Goal: Check status: Check status

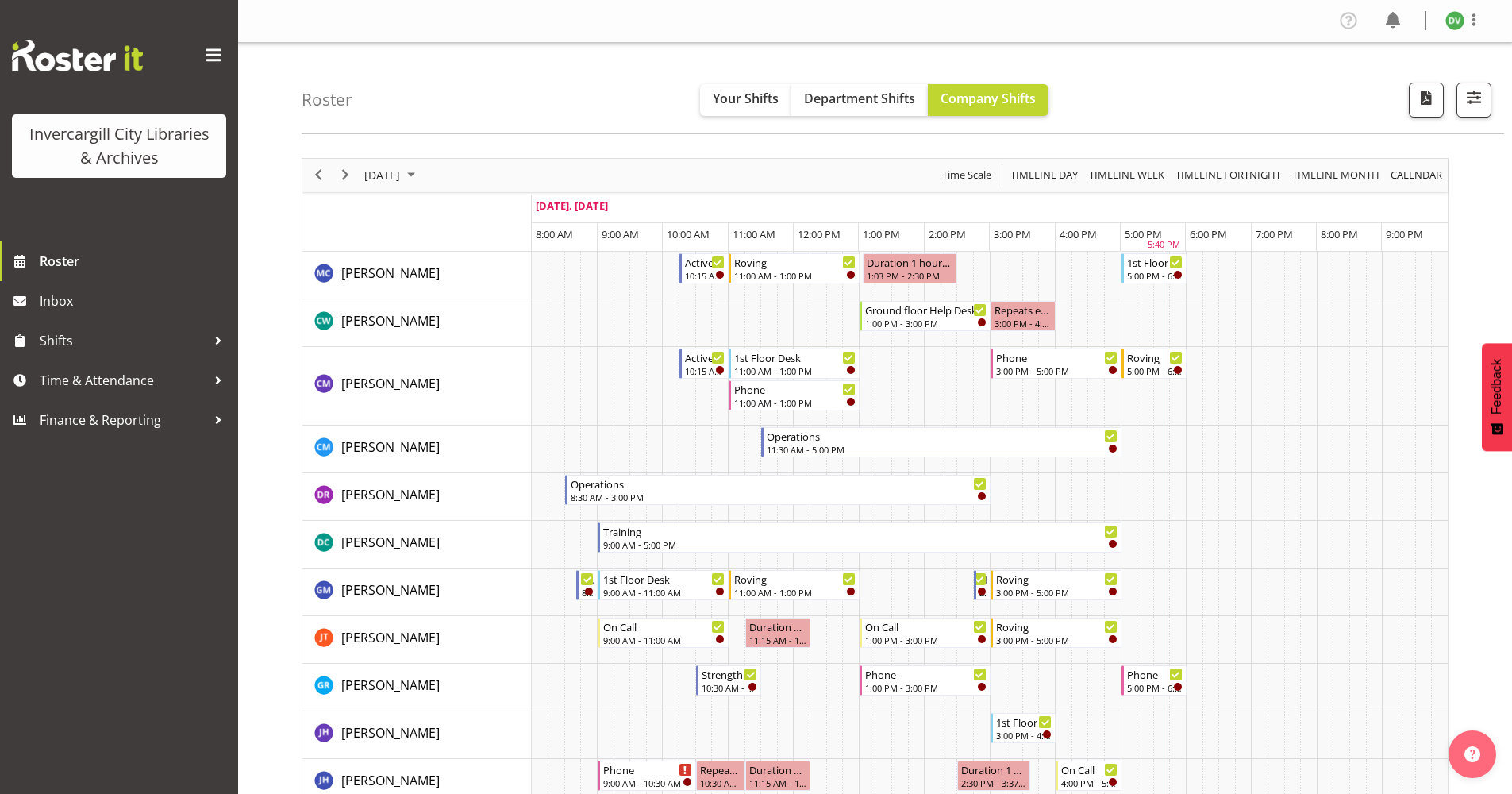
scroll to position [873, 0]
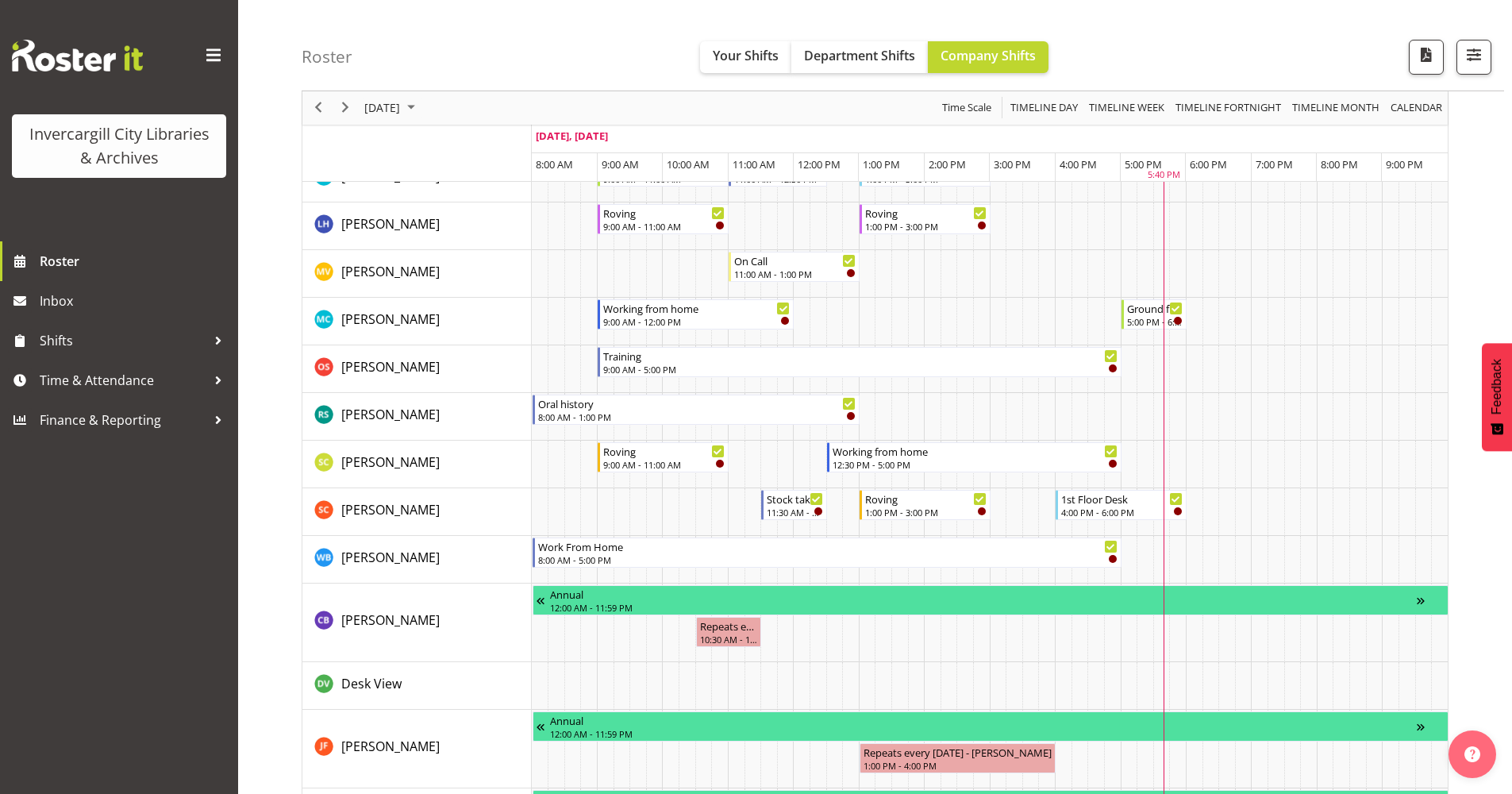
drag, startPoint x: 1454, startPoint y: 3, endPoint x: 1088, endPoint y: 22, distance: 366.5
click at [1088, 22] on div "Roster Your Shifts Department Shifts Company Shifts All Locations [GEOGRAPHIC_D…" at bounding box center [903, 46] width 1203 height 91
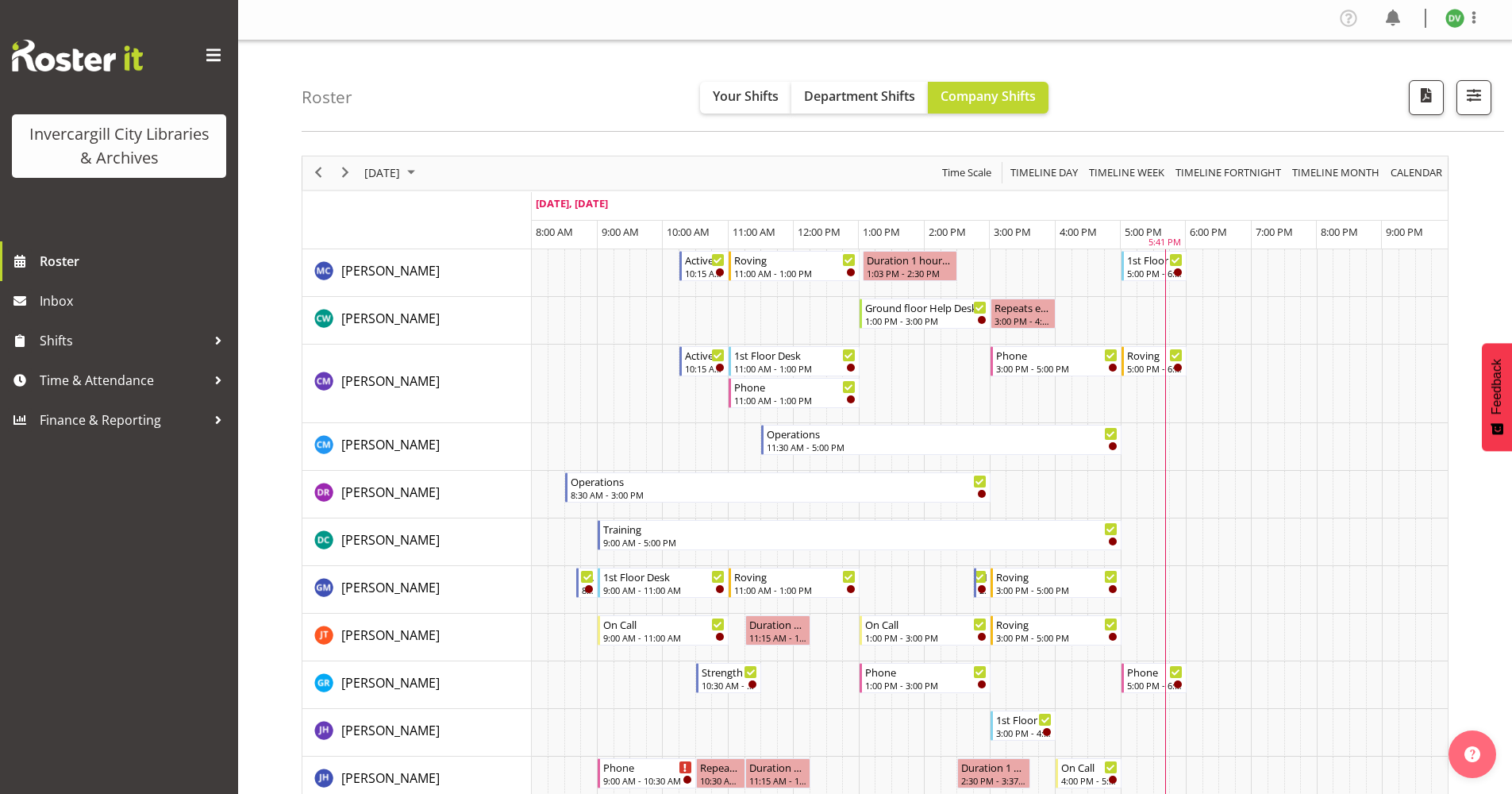
scroll to position [0, 0]
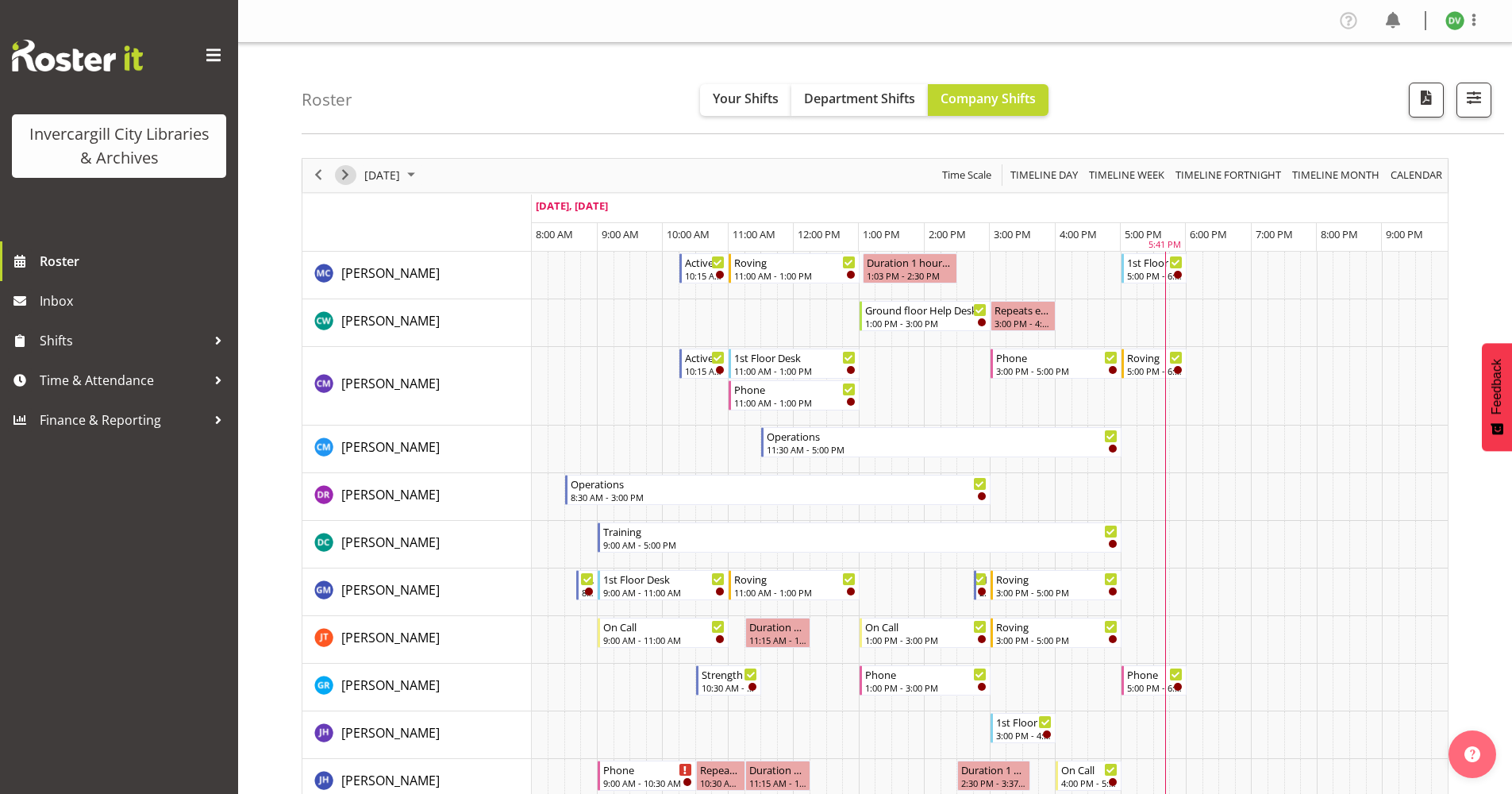
click at [349, 180] on span "Next" at bounding box center [345, 174] width 19 height 20
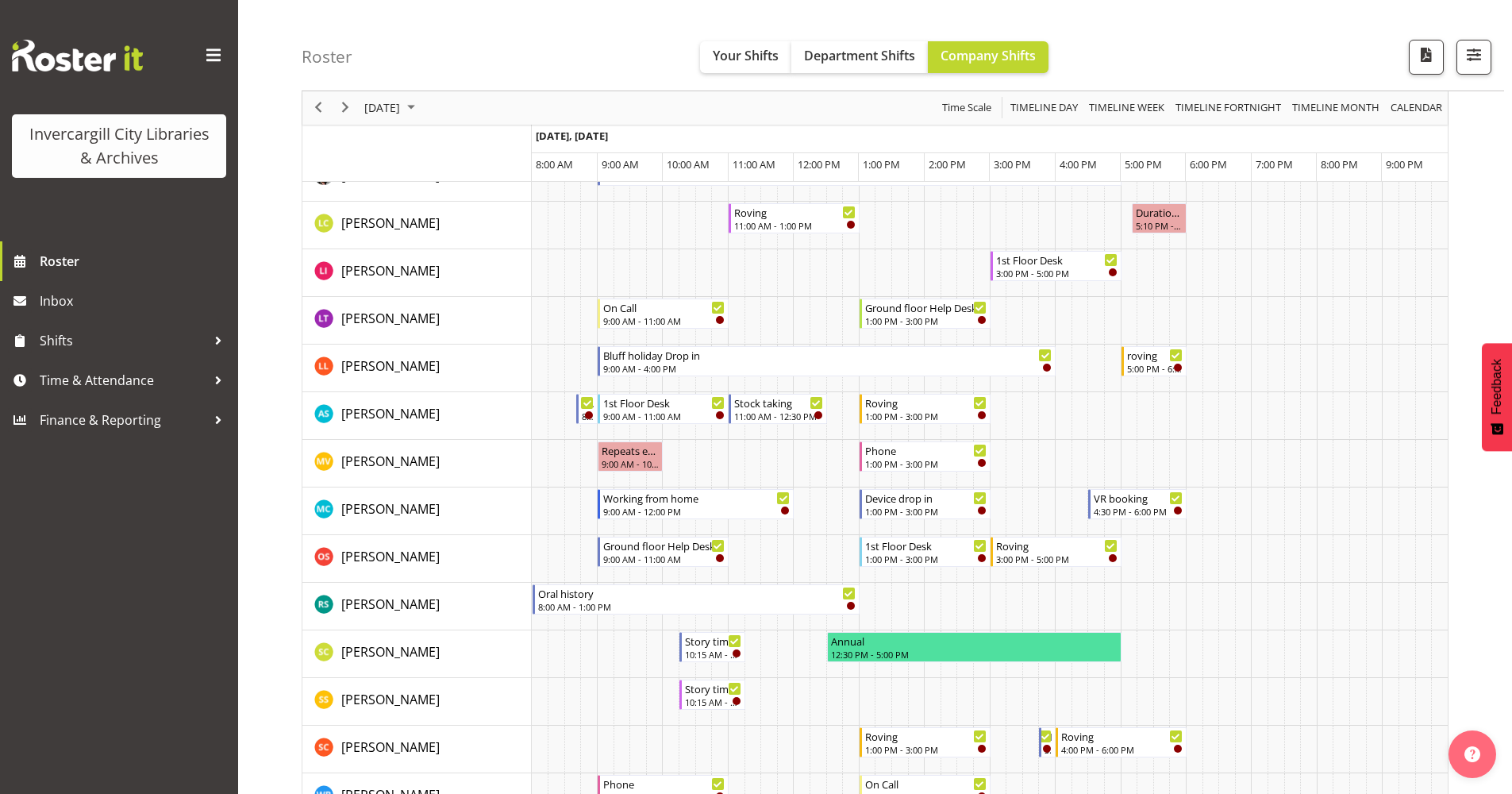
scroll to position [873, 0]
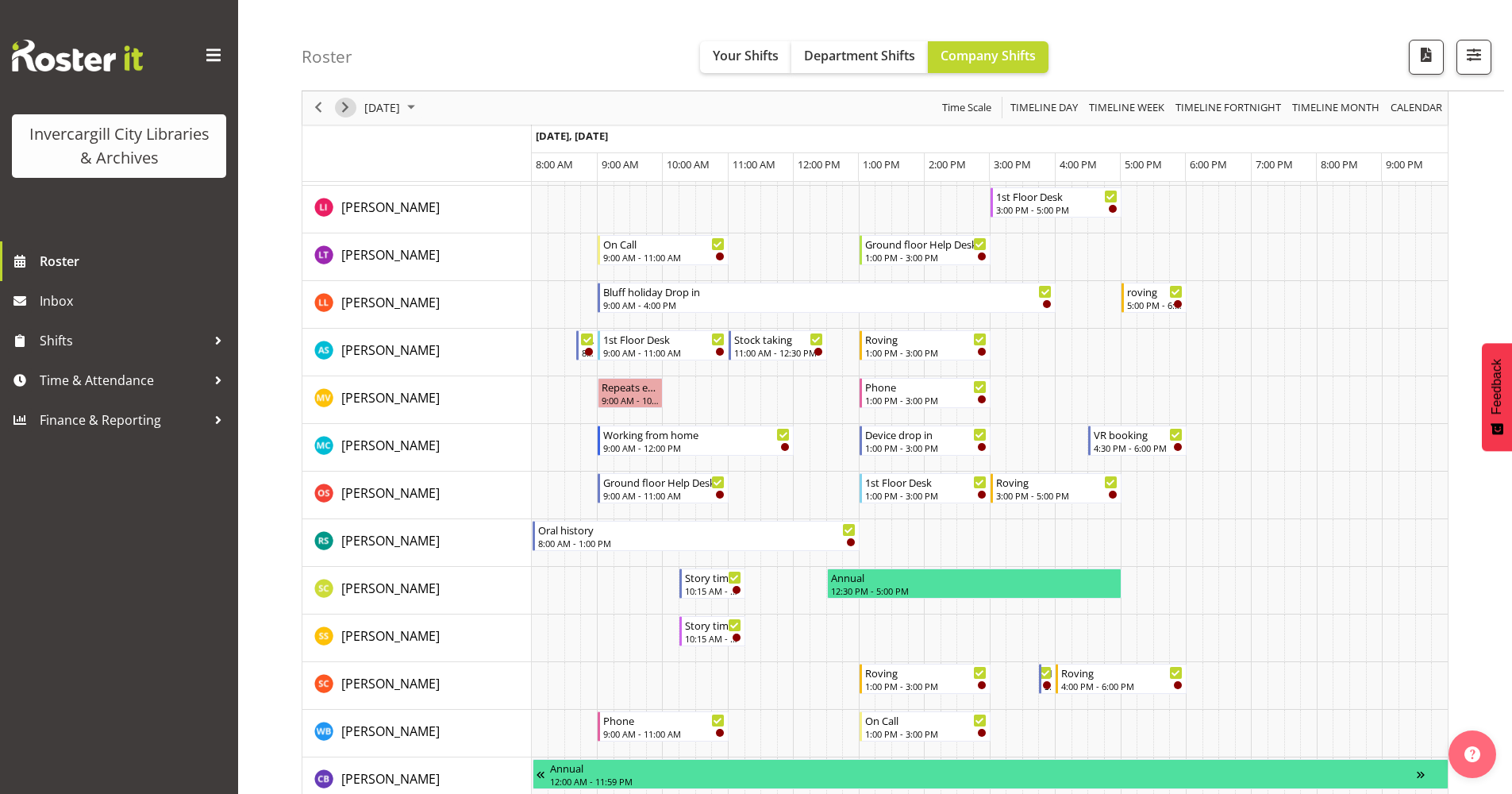
click at [352, 106] on span "Next" at bounding box center [345, 108] width 19 height 20
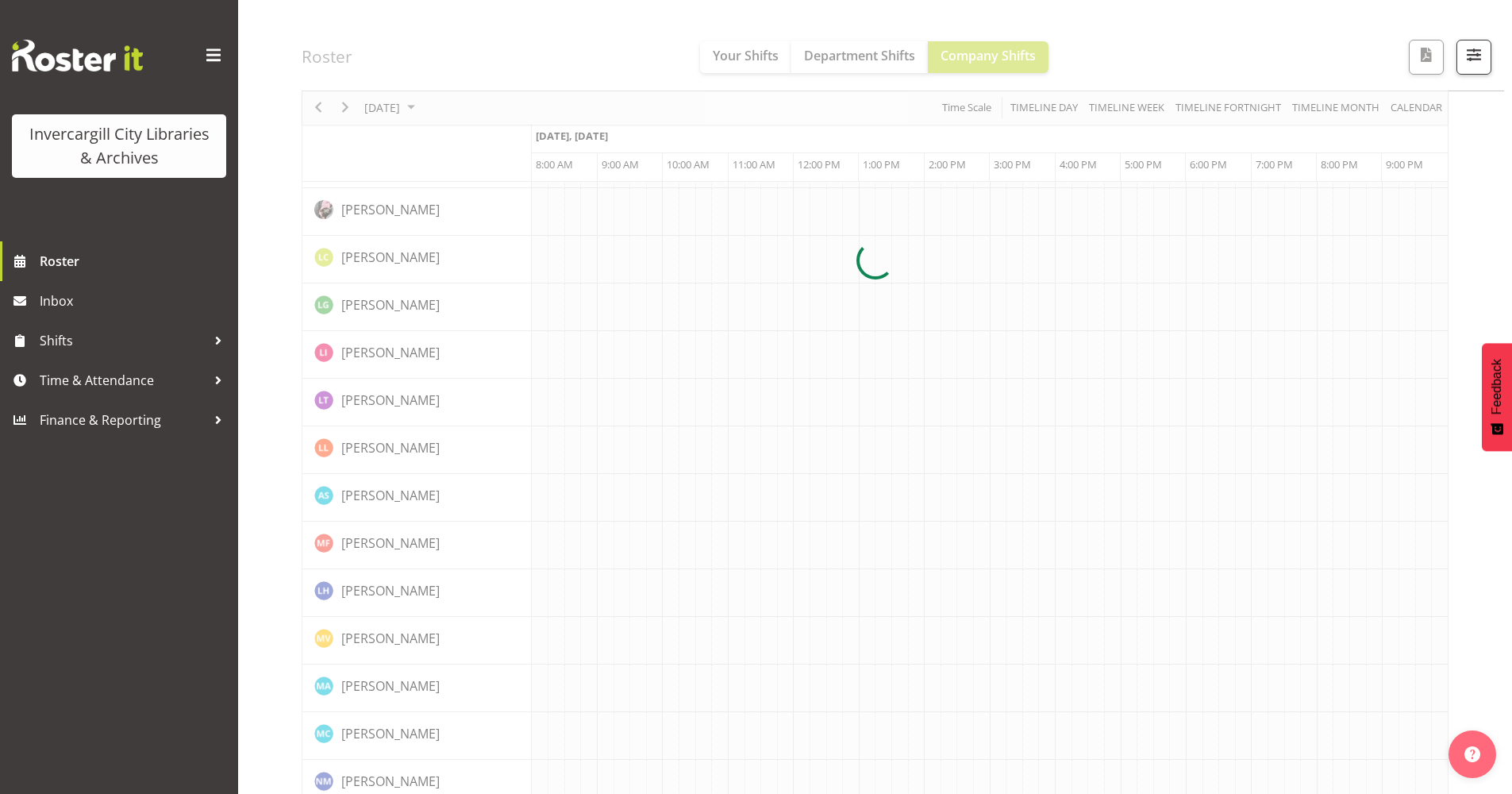
scroll to position [0, 0]
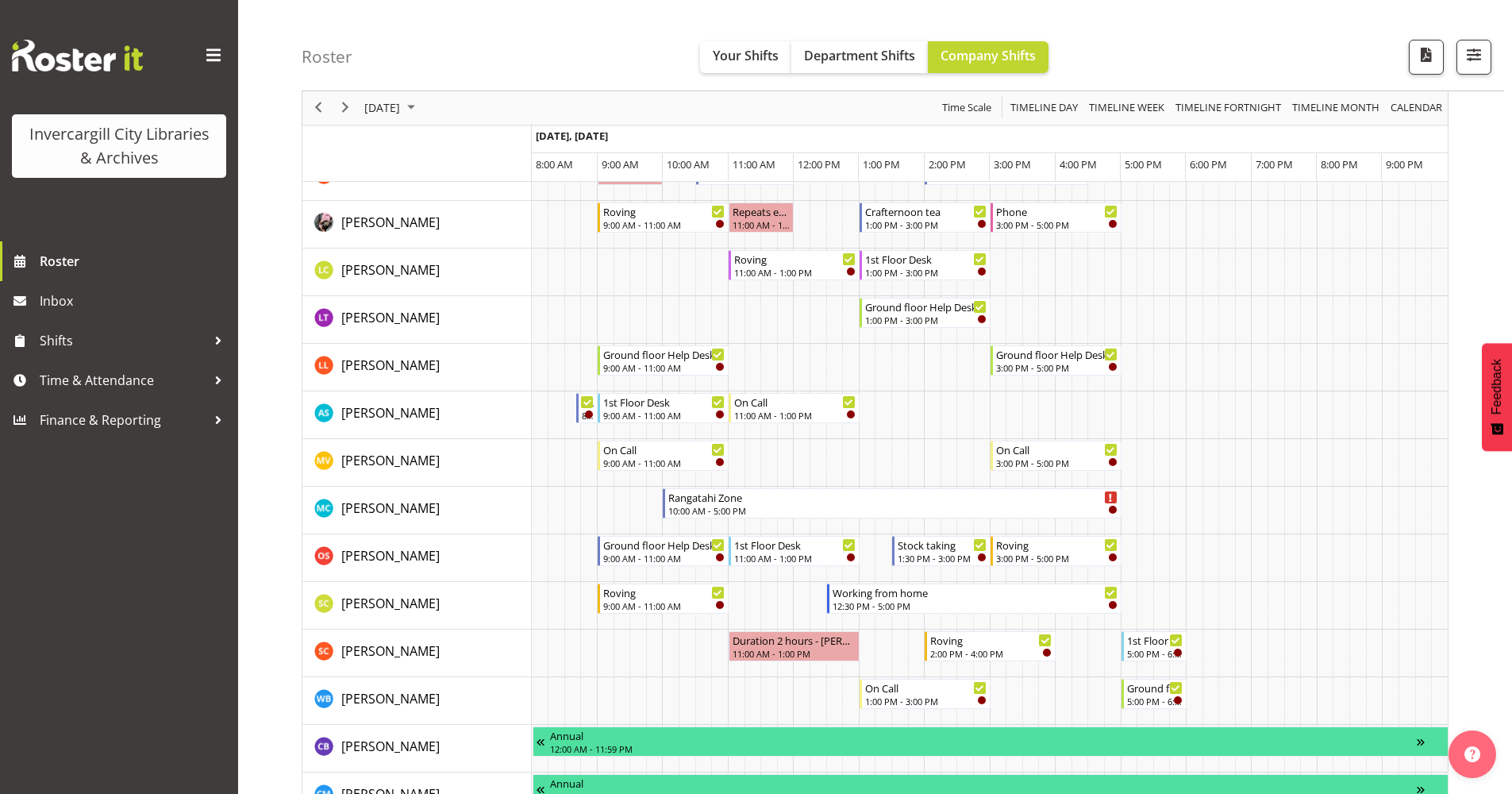
scroll to position [635, 0]
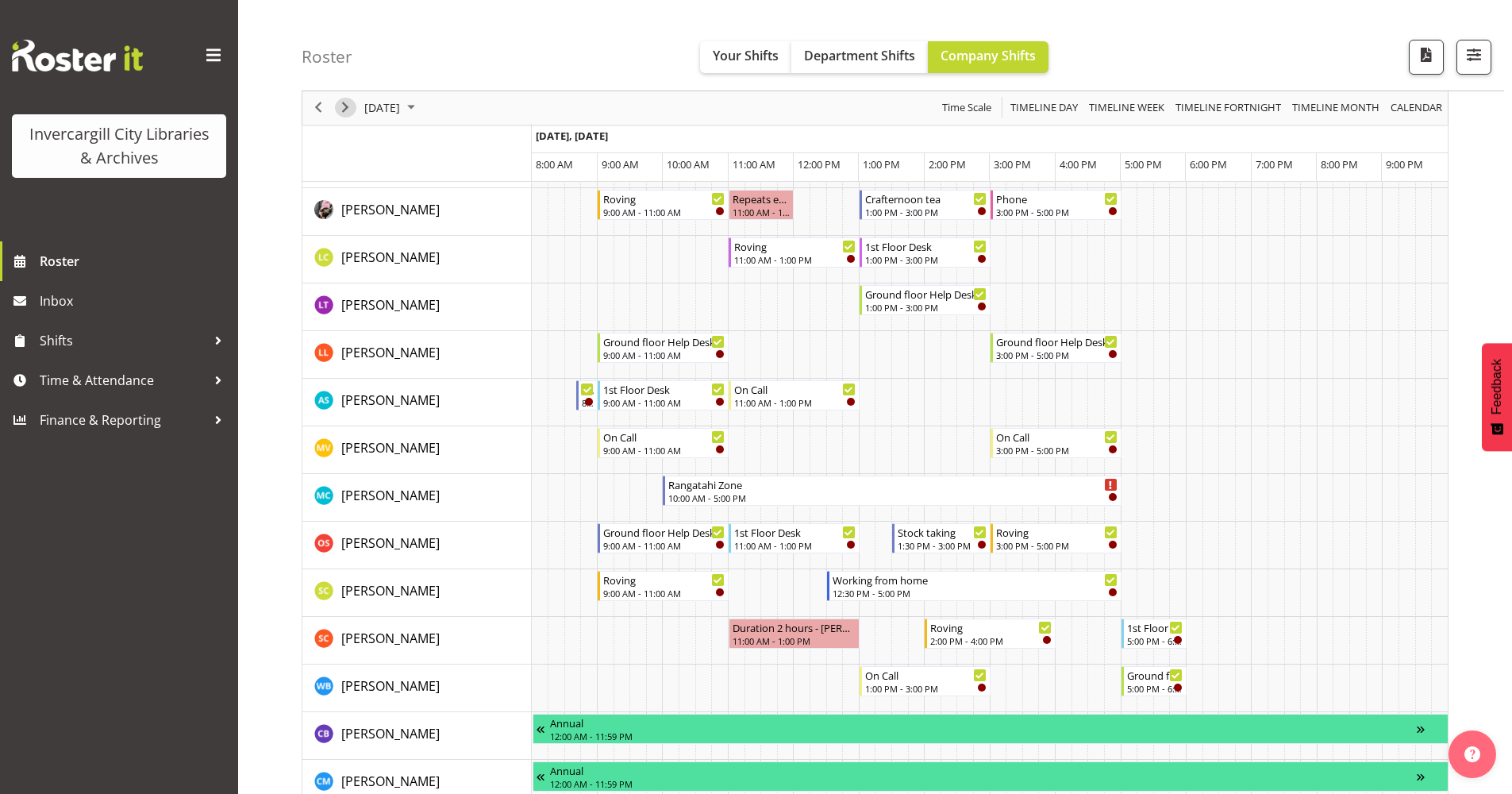
click at [349, 107] on span "Next" at bounding box center [345, 108] width 19 height 20
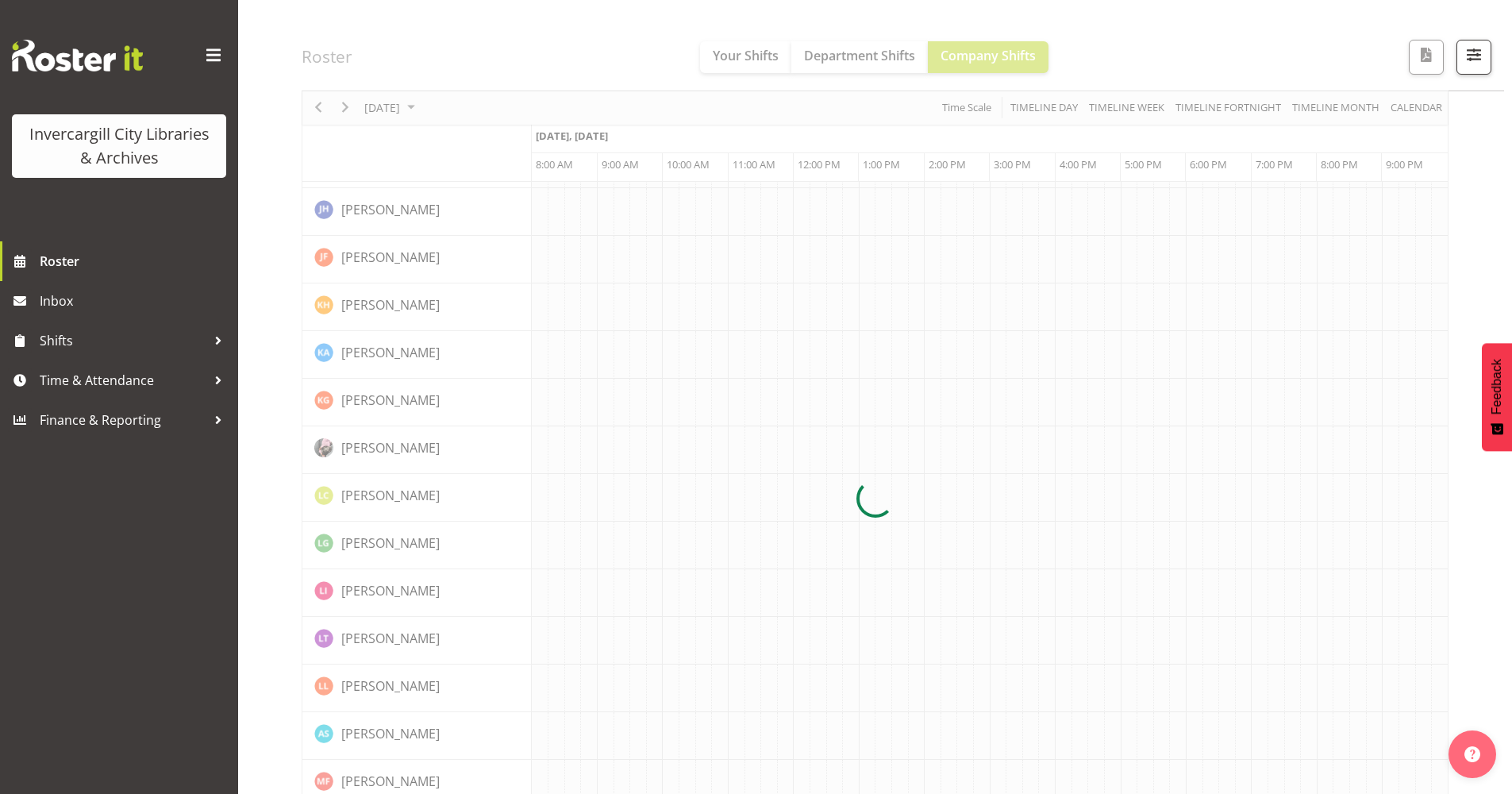
scroll to position [0, 0]
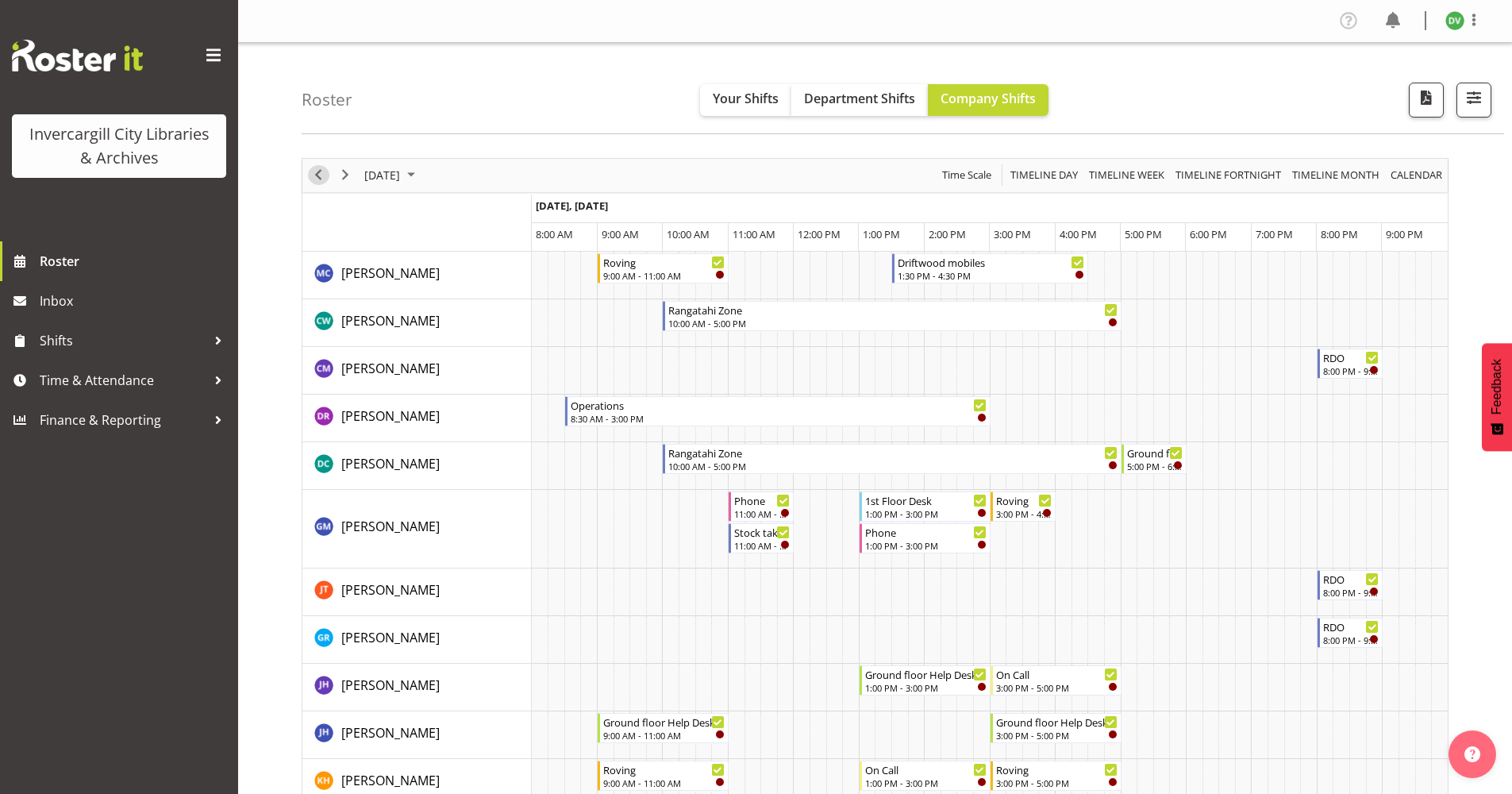
click at [327, 178] on span "Previous" at bounding box center [318, 174] width 19 height 20
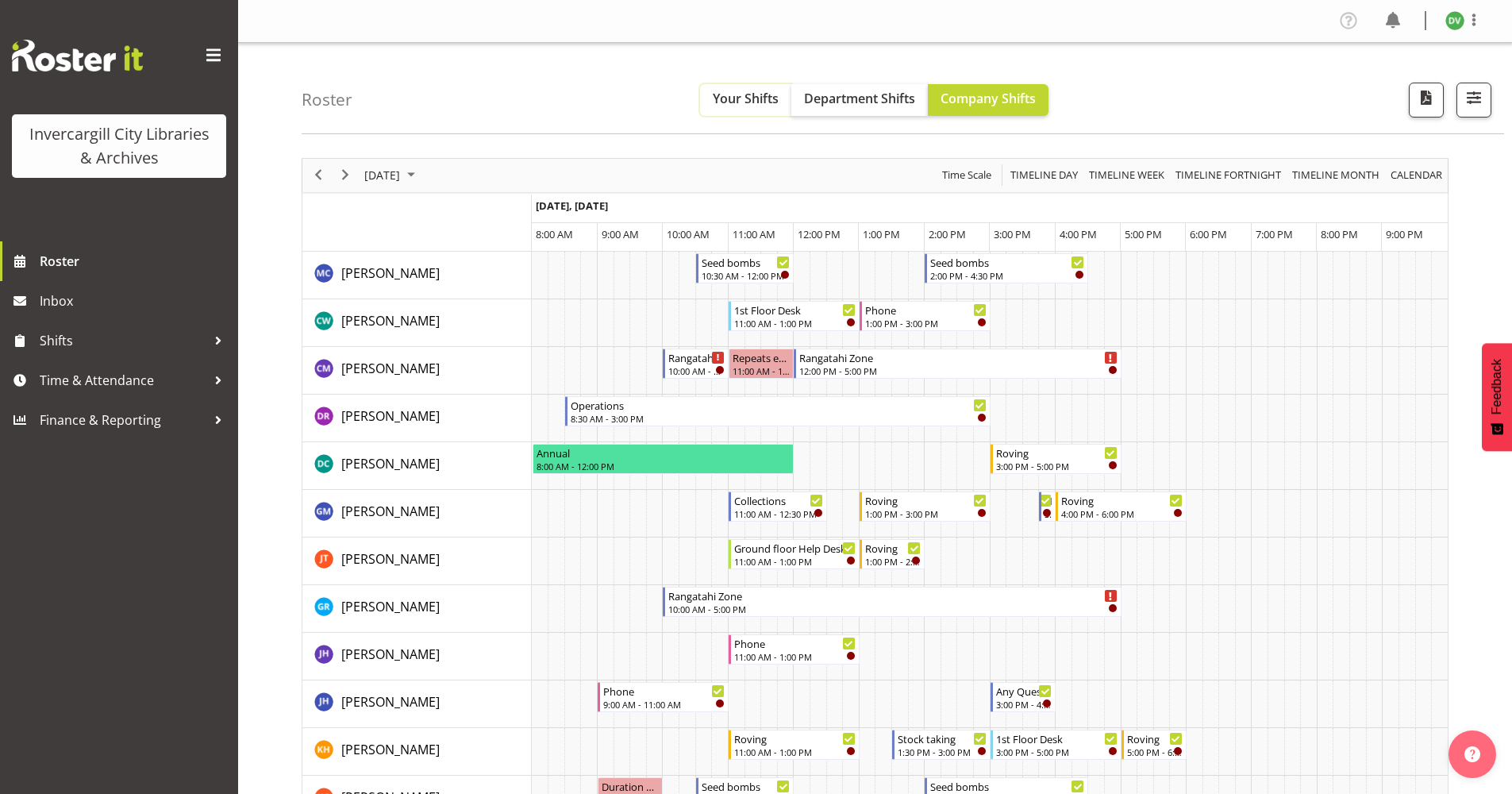
click at [730, 97] on span "Your Shifts" at bounding box center [746, 98] width 66 height 17
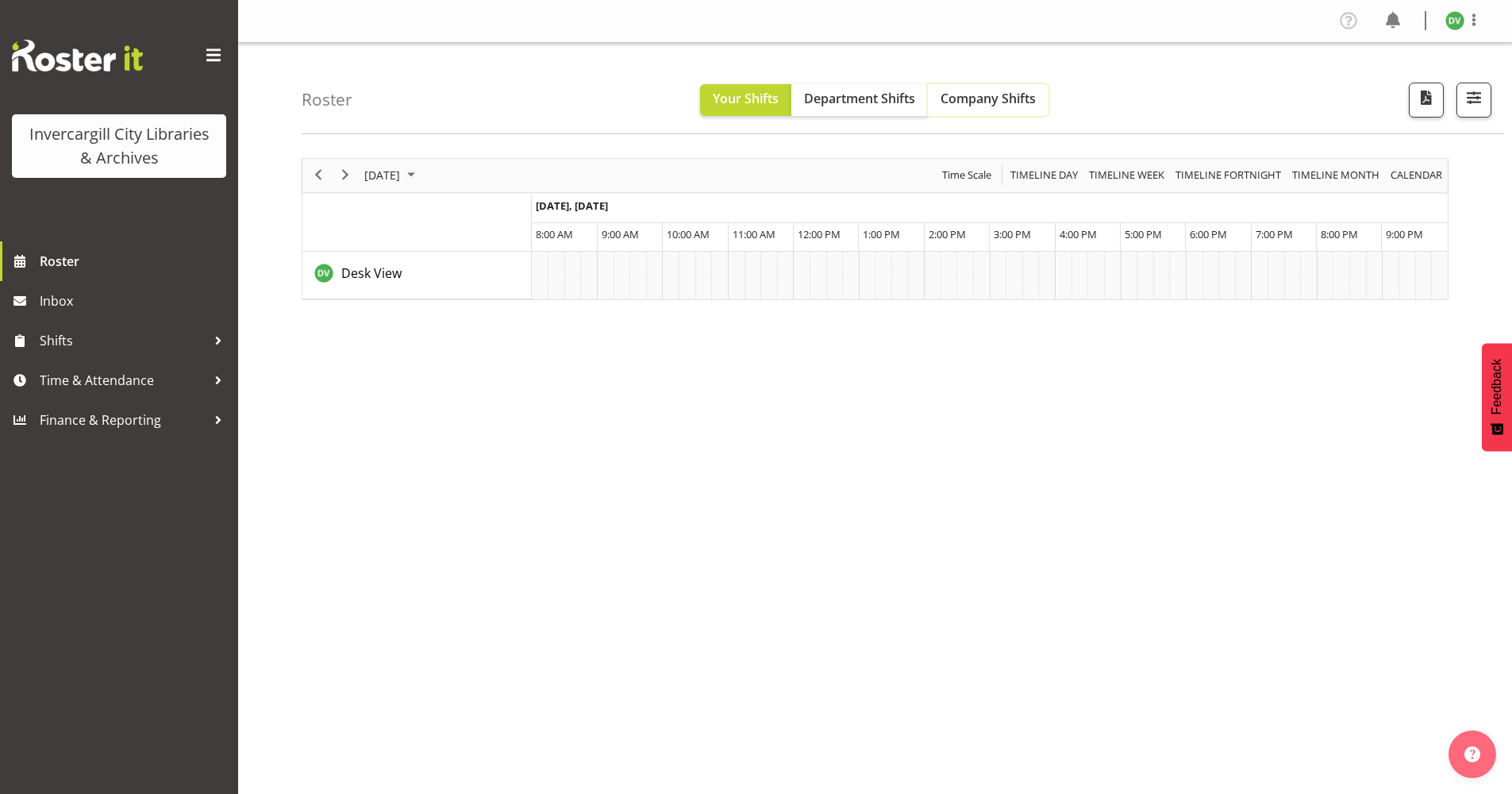
click at [954, 100] on span "Company Shifts" at bounding box center [988, 98] width 95 height 17
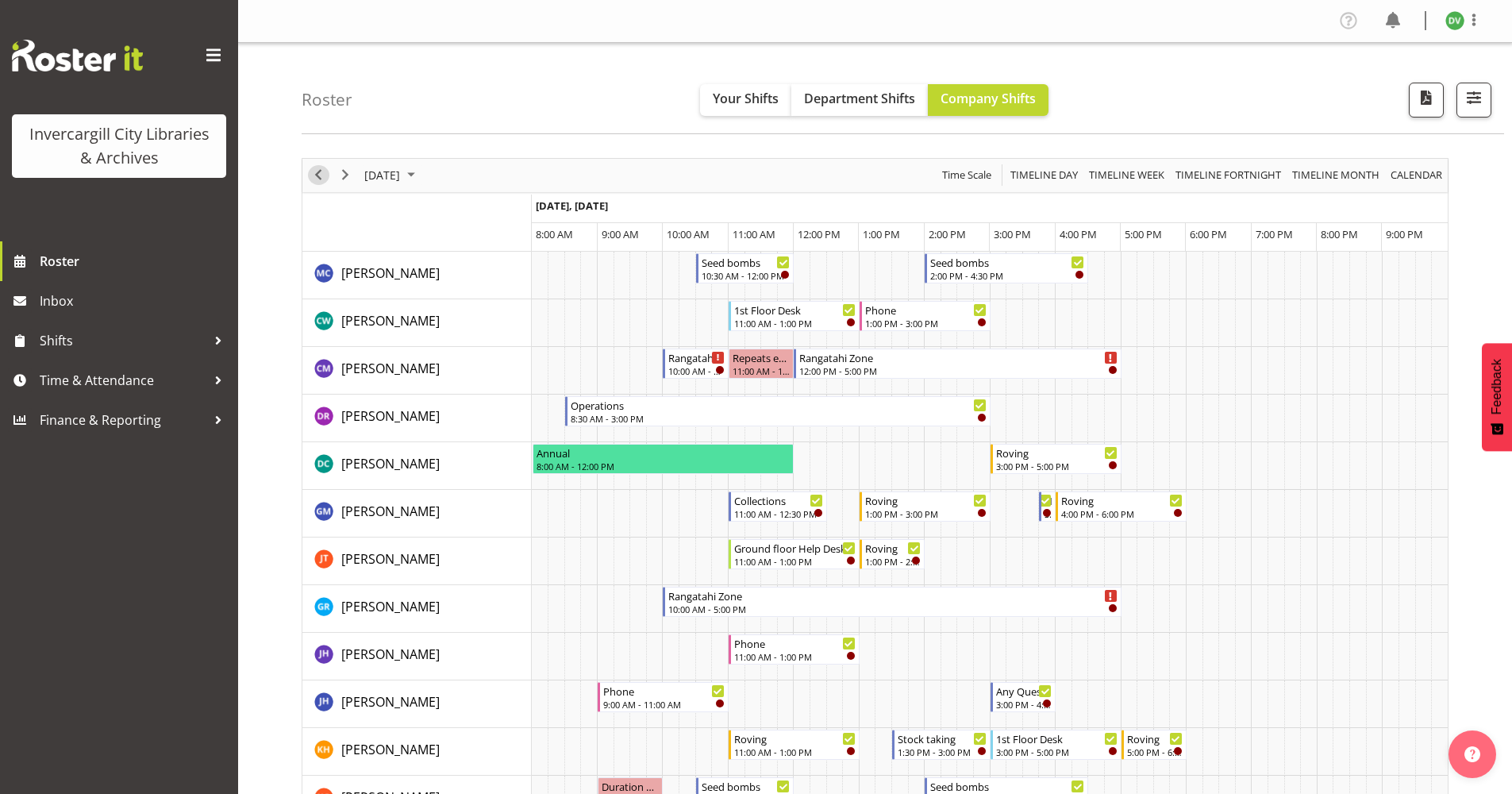
click at [316, 179] on span "Previous" at bounding box center [318, 174] width 19 height 20
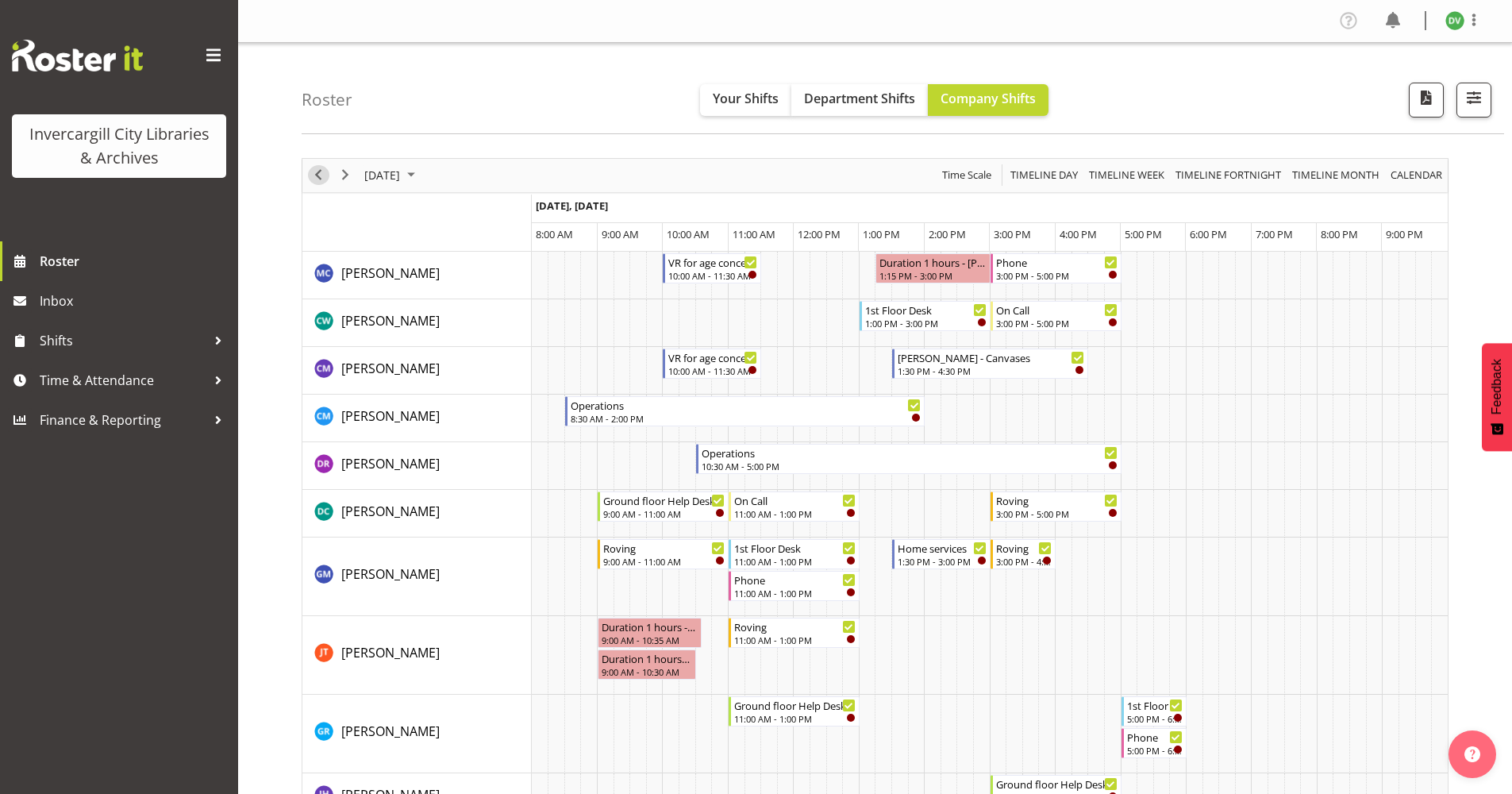
click at [322, 176] on span "Previous" at bounding box center [318, 174] width 19 height 20
